Goal: Task Accomplishment & Management: Complete application form

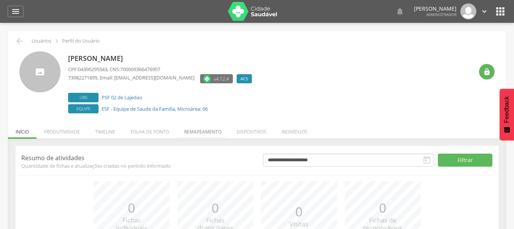
click at [217, 130] on li "Remapeamento" at bounding box center [202, 130] width 52 height 18
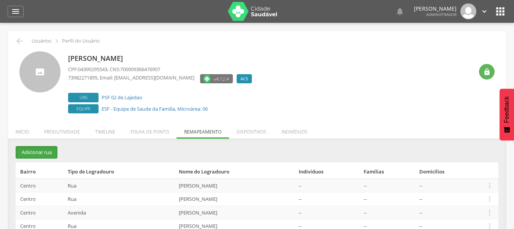
click at [27, 151] on button "Adicionar rua" at bounding box center [37, 152] width 42 height 13
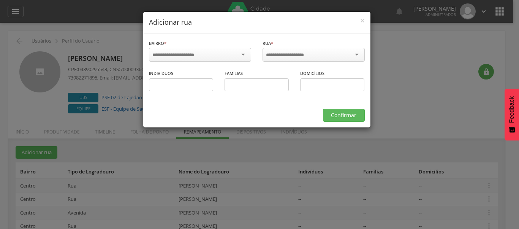
click at [175, 60] on div at bounding box center [200, 55] width 102 height 14
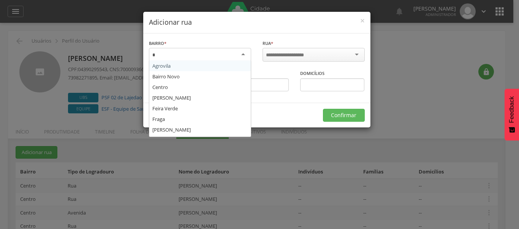
type input "**"
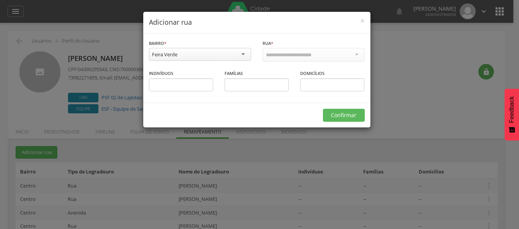
click at [298, 50] on div at bounding box center [314, 55] width 102 height 14
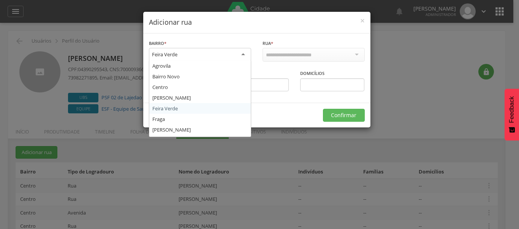
click at [228, 56] on div "Feira Verde" at bounding box center [200, 55] width 102 height 14
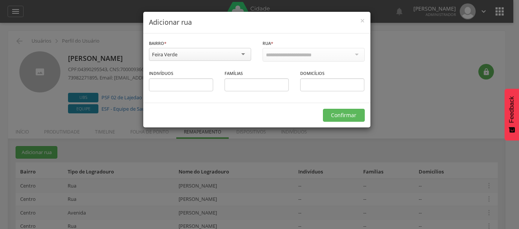
click at [408, 86] on div "**********" at bounding box center [259, 114] width 519 height 229
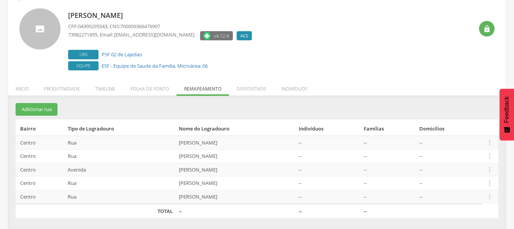
scroll to position [44, 0]
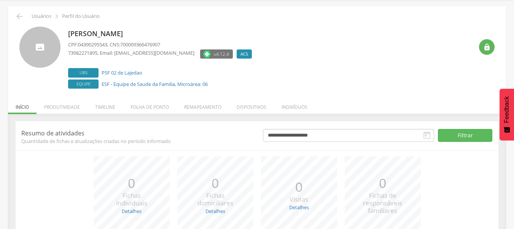
scroll to position [44, 0]
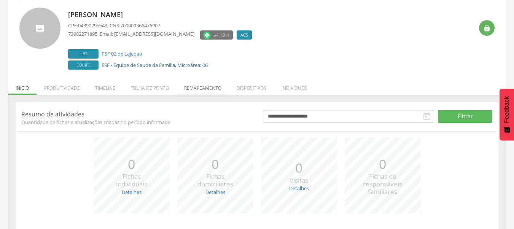
click at [204, 84] on li "Remapeamento" at bounding box center [202, 86] width 52 height 18
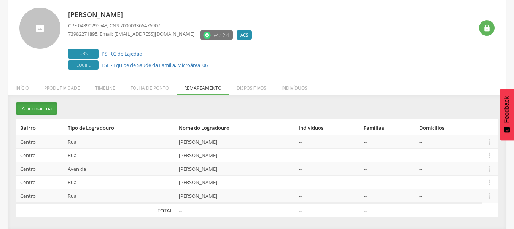
click at [51, 110] on button "Adicionar rua" at bounding box center [37, 108] width 42 height 13
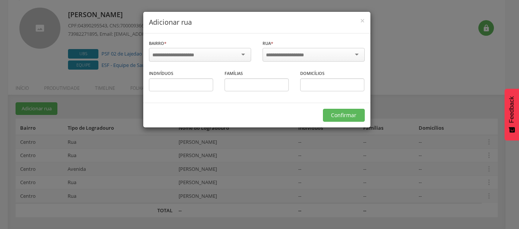
click at [186, 57] on input "select-one" at bounding box center [178, 55] width 52 height 7
type input "*****"
click at [303, 49] on div at bounding box center [314, 55] width 102 height 14
click at [347, 52] on div at bounding box center [314, 55] width 102 height 14
click at [351, 115] on button "Confirmar" at bounding box center [344, 115] width 42 height 13
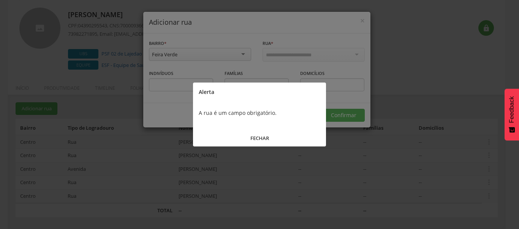
click at [260, 134] on button "FECHAR" at bounding box center [259, 138] width 133 height 16
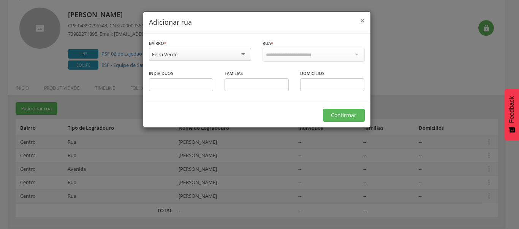
click at [363, 18] on span "×" at bounding box center [363, 20] width 5 height 11
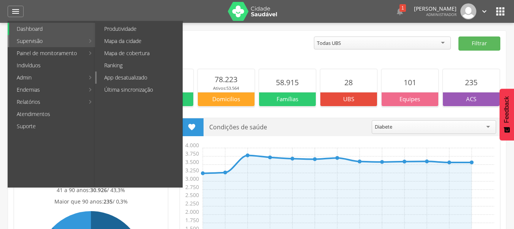
click at [126, 78] on link "App desatualizado" at bounding box center [140, 77] width 86 height 12
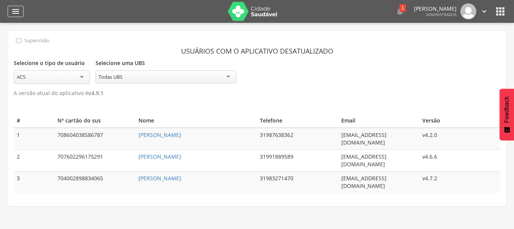
click at [13, 11] on icon "" at bounding box center [15, 11] width 9 height 9
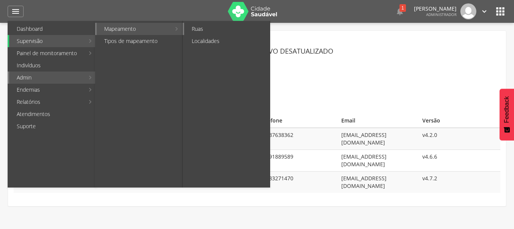
click at [202, 27] on link "Ruas" at bounding box center [227, 29] width 86 height 12
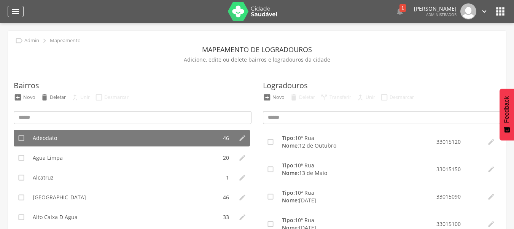
click at [23, 13] on div "" at bounding box center [16, 11] width 16 height 11
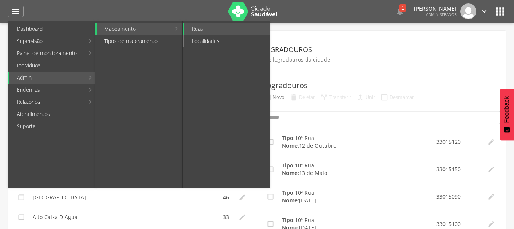
click at [224, 43] on link "Localidades" at bounding box center [227, 41] width 86 height 12
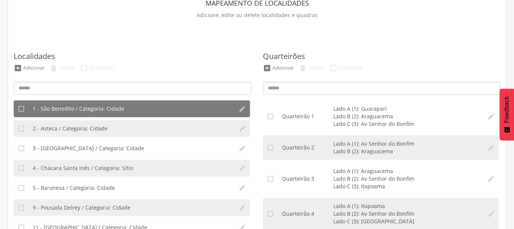
scroll to position [76, 0]
